Goal: Task Accomplishment & Management: Manage account settings

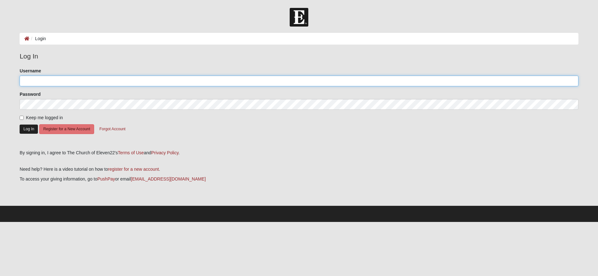
type input "tuttledlt"
click at [24, 129] on button "Log In" at bounding box center [29, 129] width 18 height 9
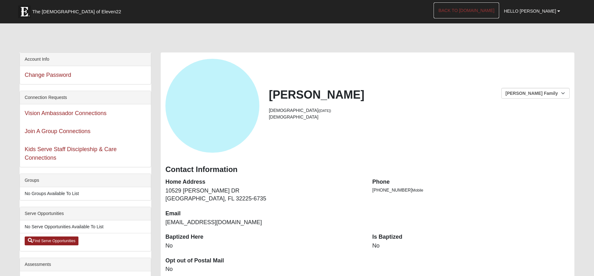
click at [486, 10] on link "Back to [DOMAIN_NAME]" at bounding box center [465, 11] width 65 height 16
